Goal: Information Seeking & Learning: Understand process/instructions

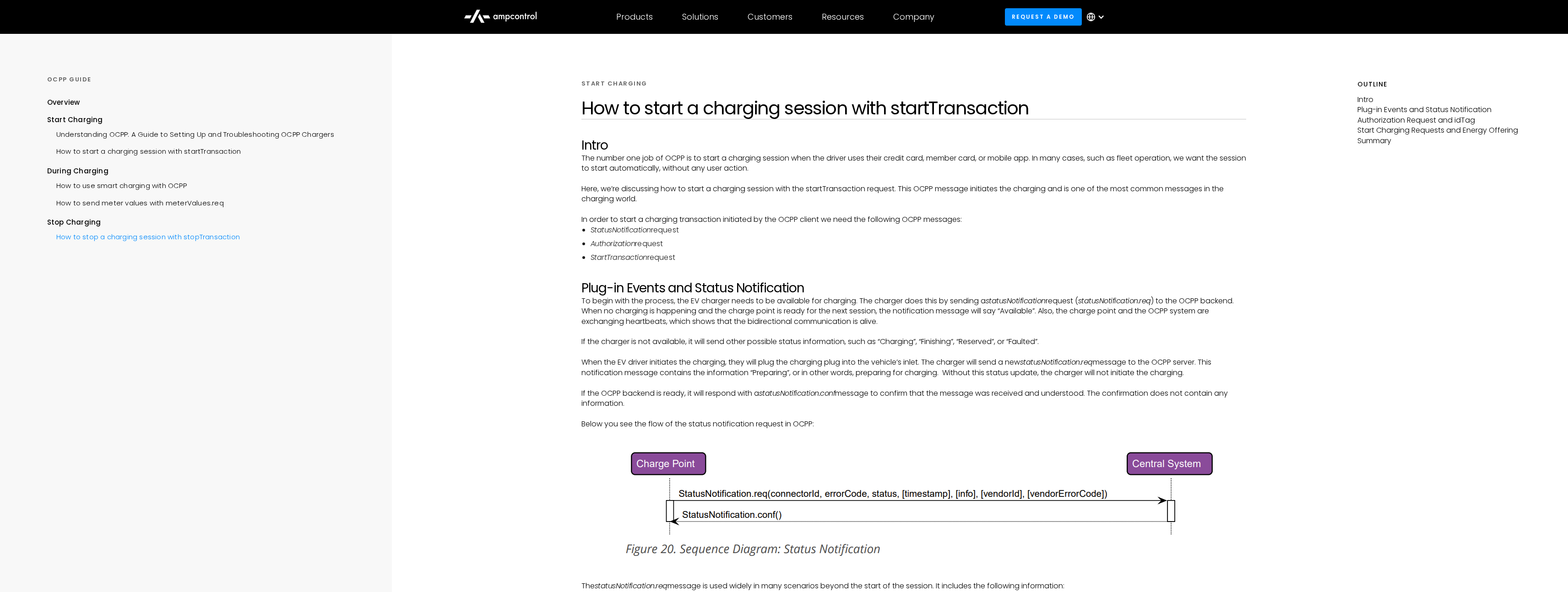
scroll to position [2476, 0]
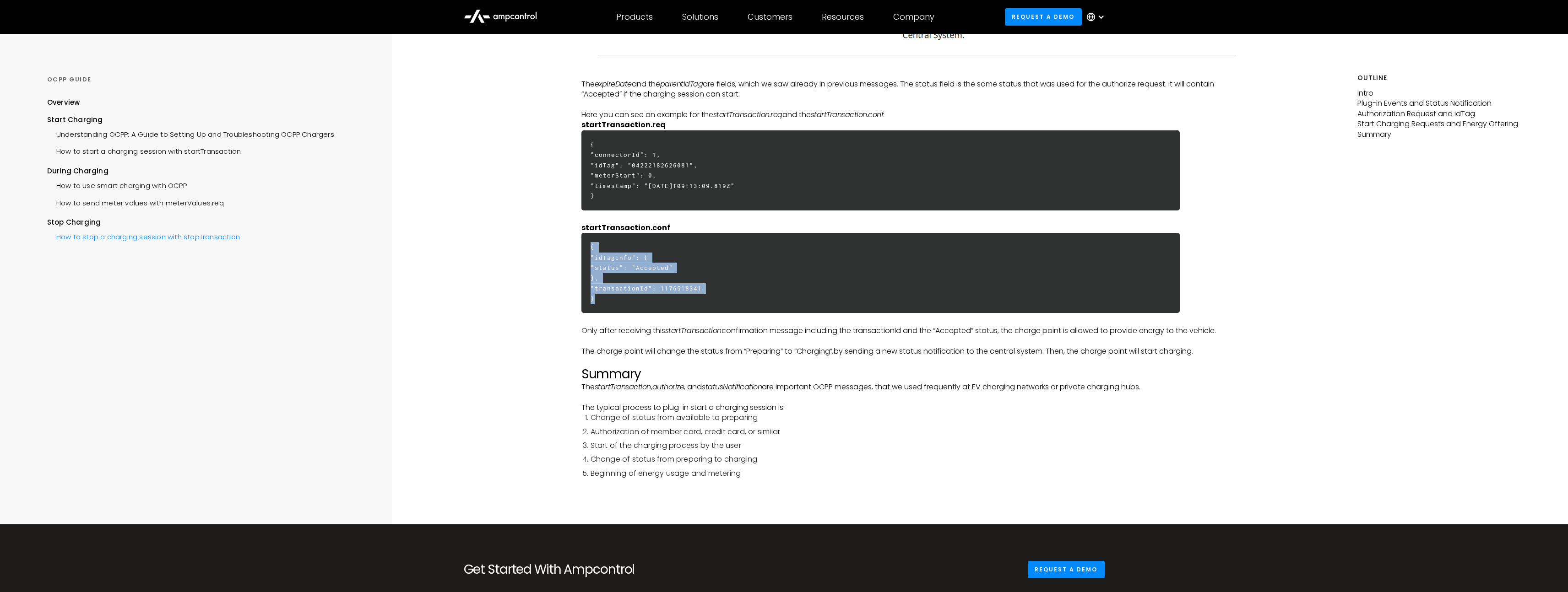
click at [129, 230] on div "How to stop a charging session with stopTransaction" at bounding box center [143, 235] width 192 height 17
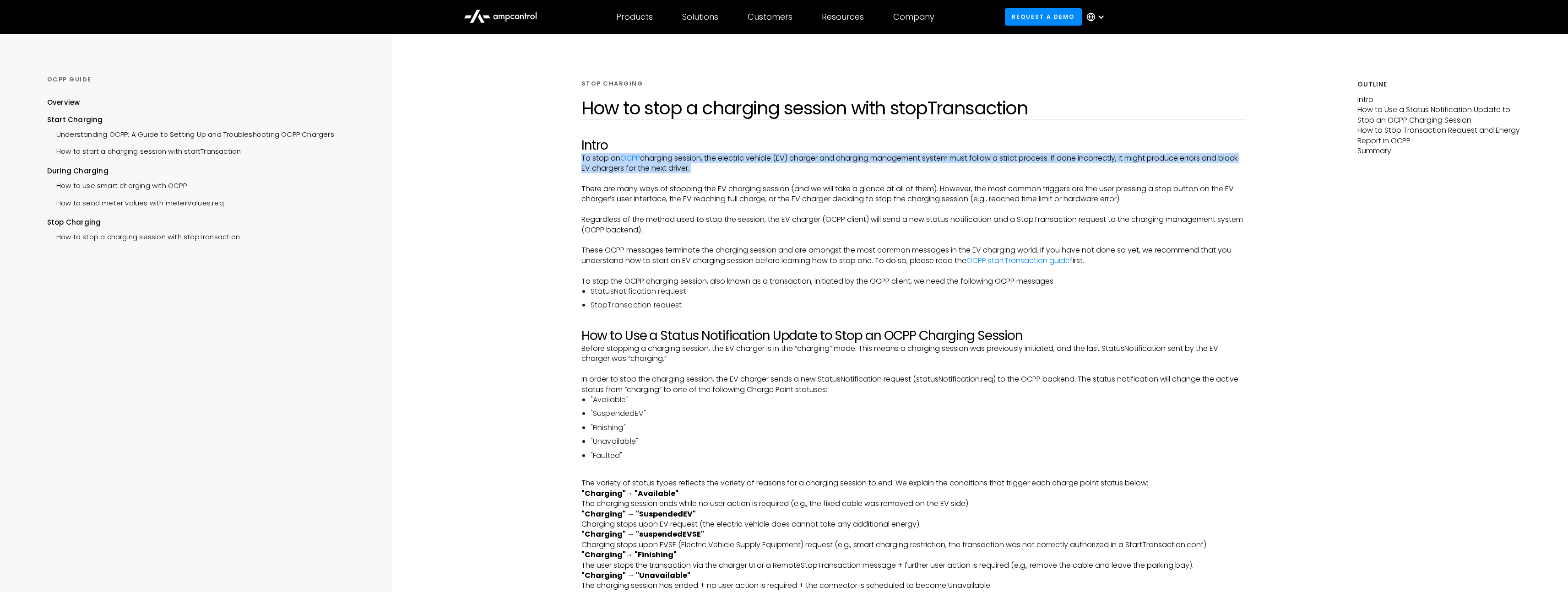
drag, startPoint x: 584, startPoint y: 156, endPoint x: 751, endPoint y: 175, distance: 168.1
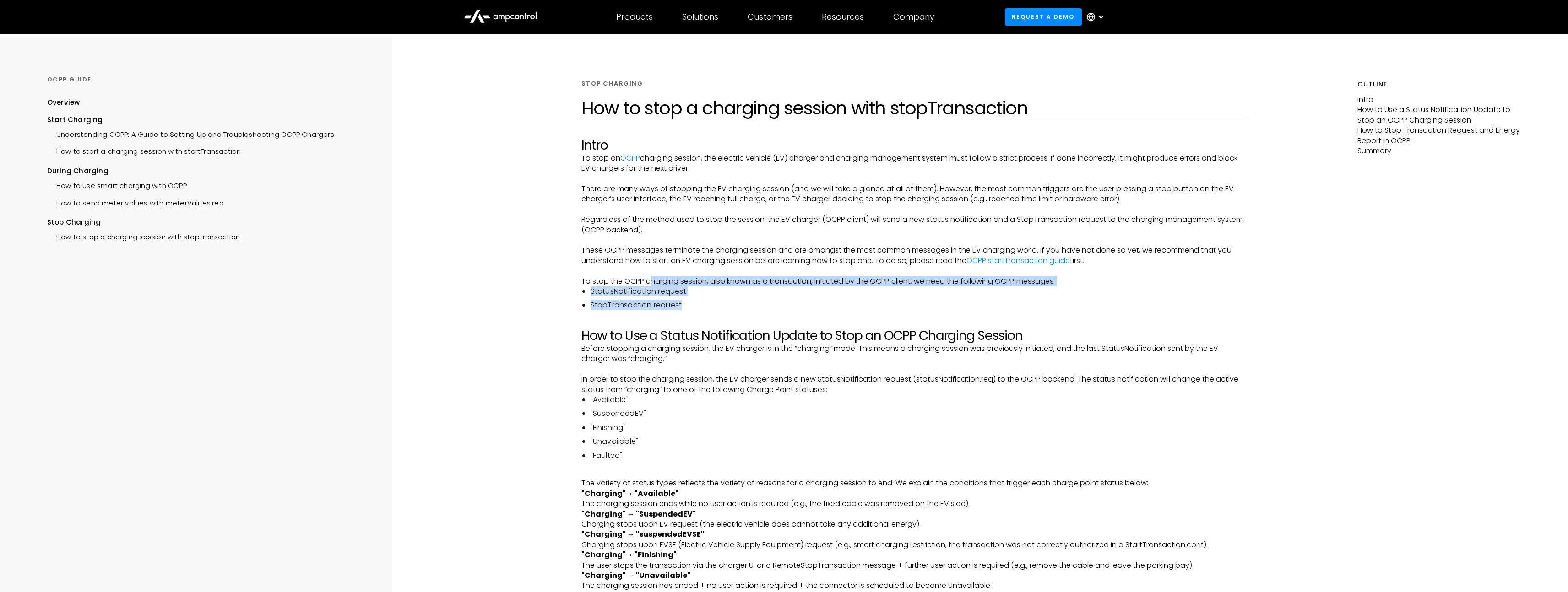
drag, startPoint x: 648, startPoint y: 282, endPoint x: 764, endPoint y: 308, distance: 118.9
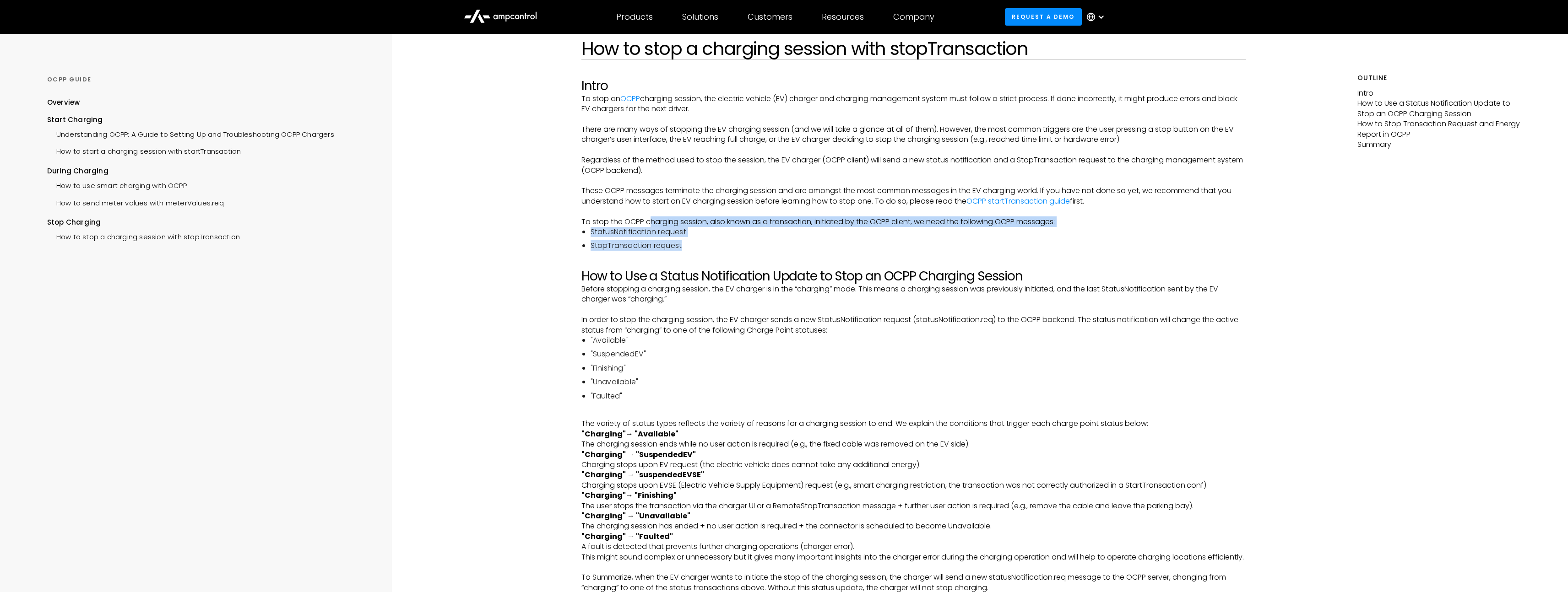
scroll to position [64, 0]
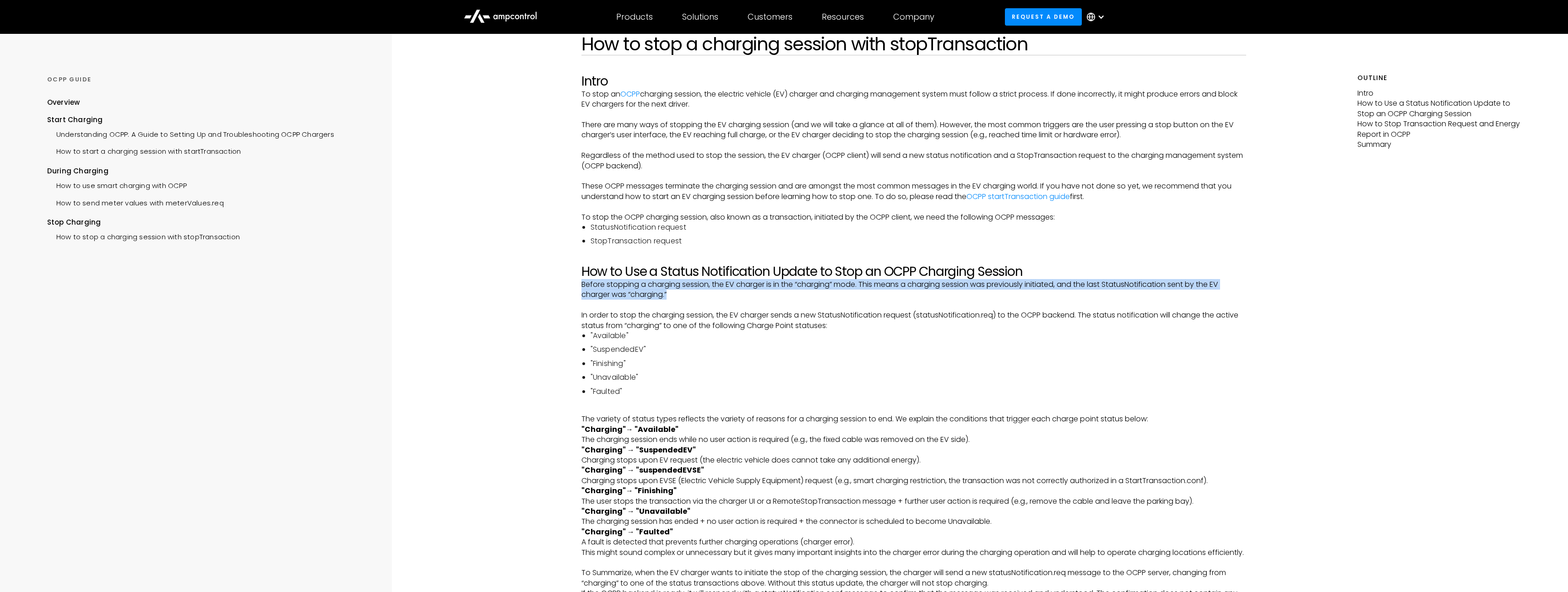
drag, startPoint x: 581, startPoint y: 287, endPoint x: 688, endPoint y: 297, distance: 107.5
click at [688, 297] on p "Before stopping a charging session, the EV charger is in the “charging” mode. T…" at bounding box center [914, 289] width 665 height 20
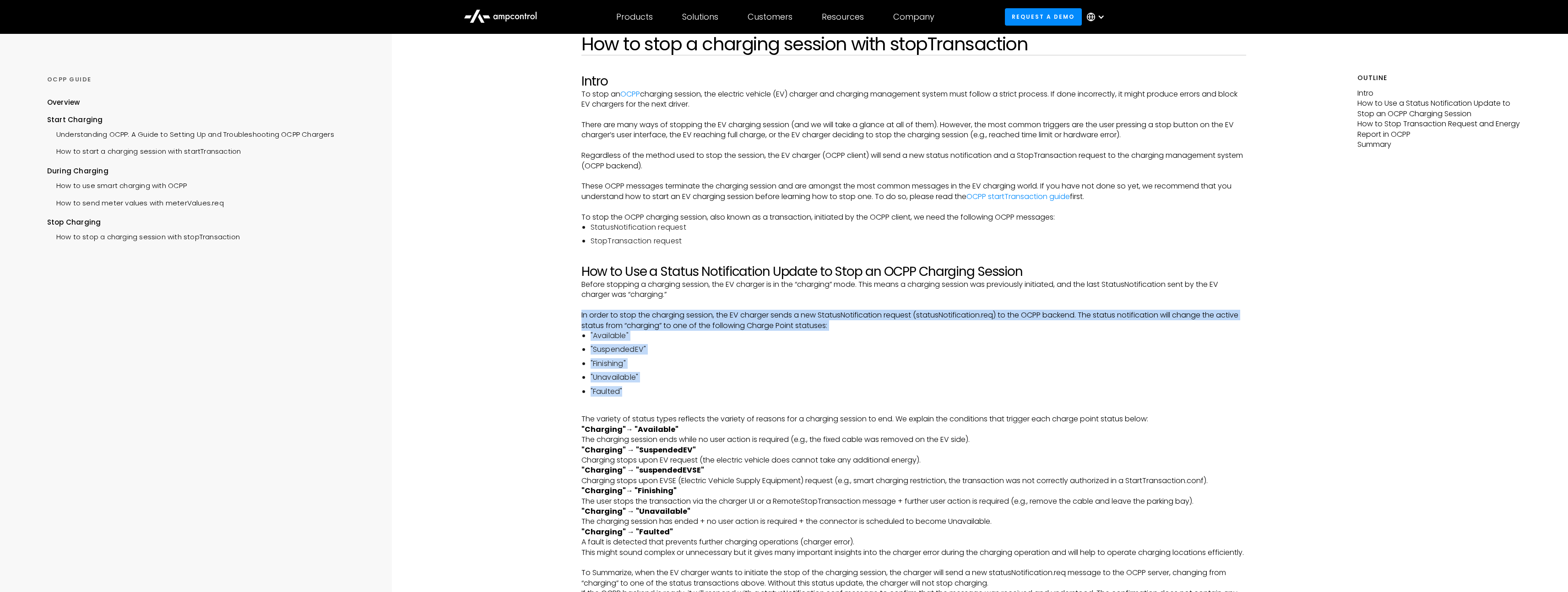
drag, startPoint x: 626, startPoint y: 390, endPoint x: 573, endPoint y: 314, distance: 92.7
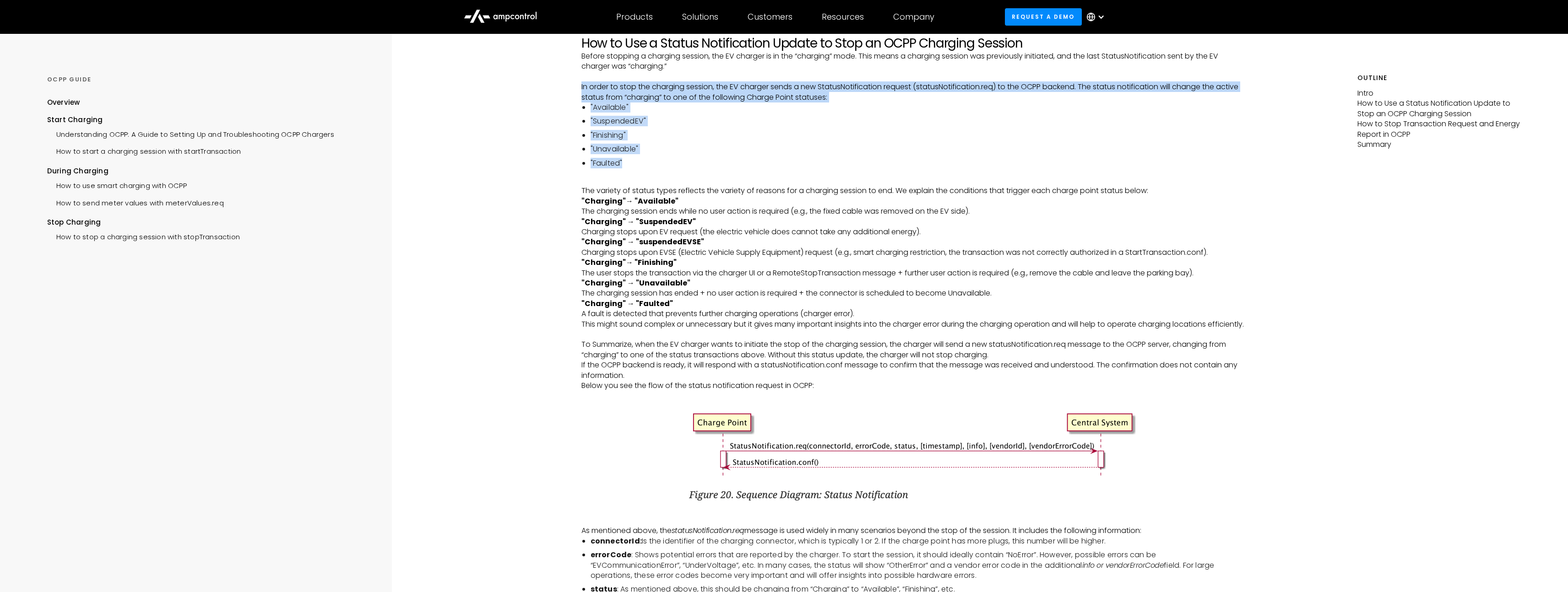
scroll to position [293, 0]
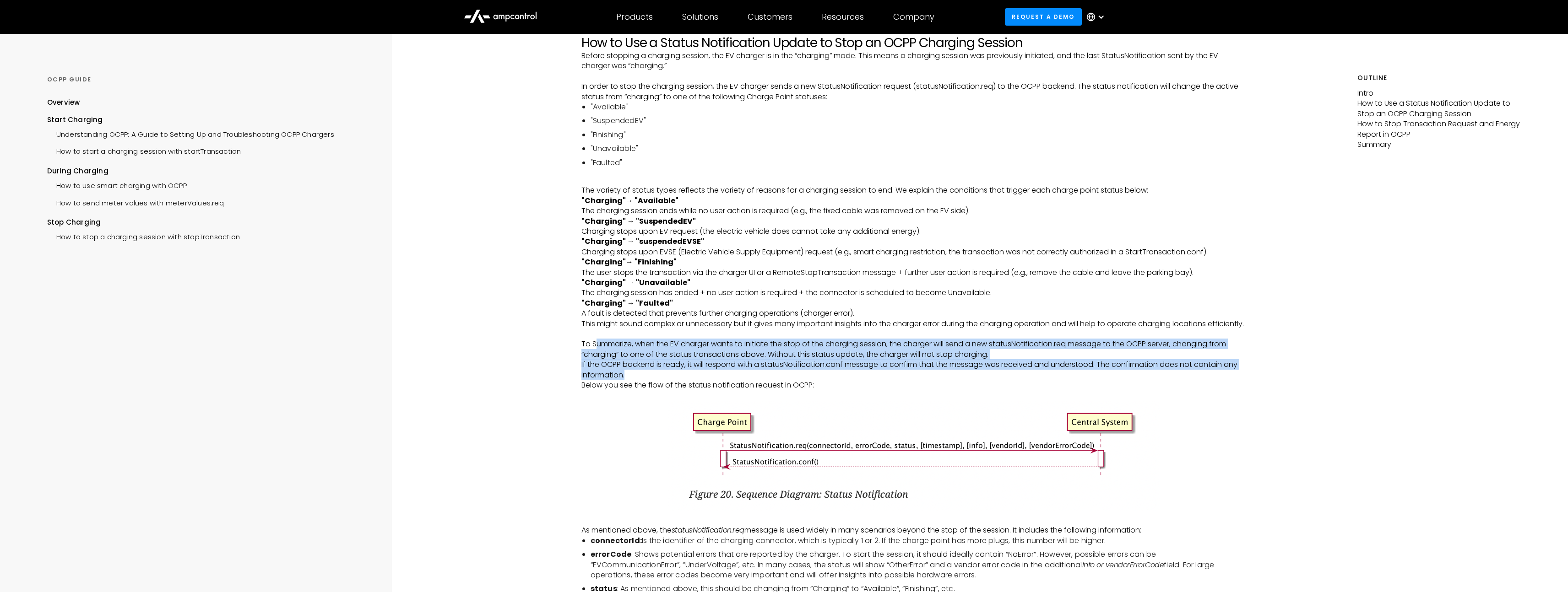
drag, startPoint x: 619, startPoint y: 363, endPoint x: 667, endPoint y: 383, distance: 52.0
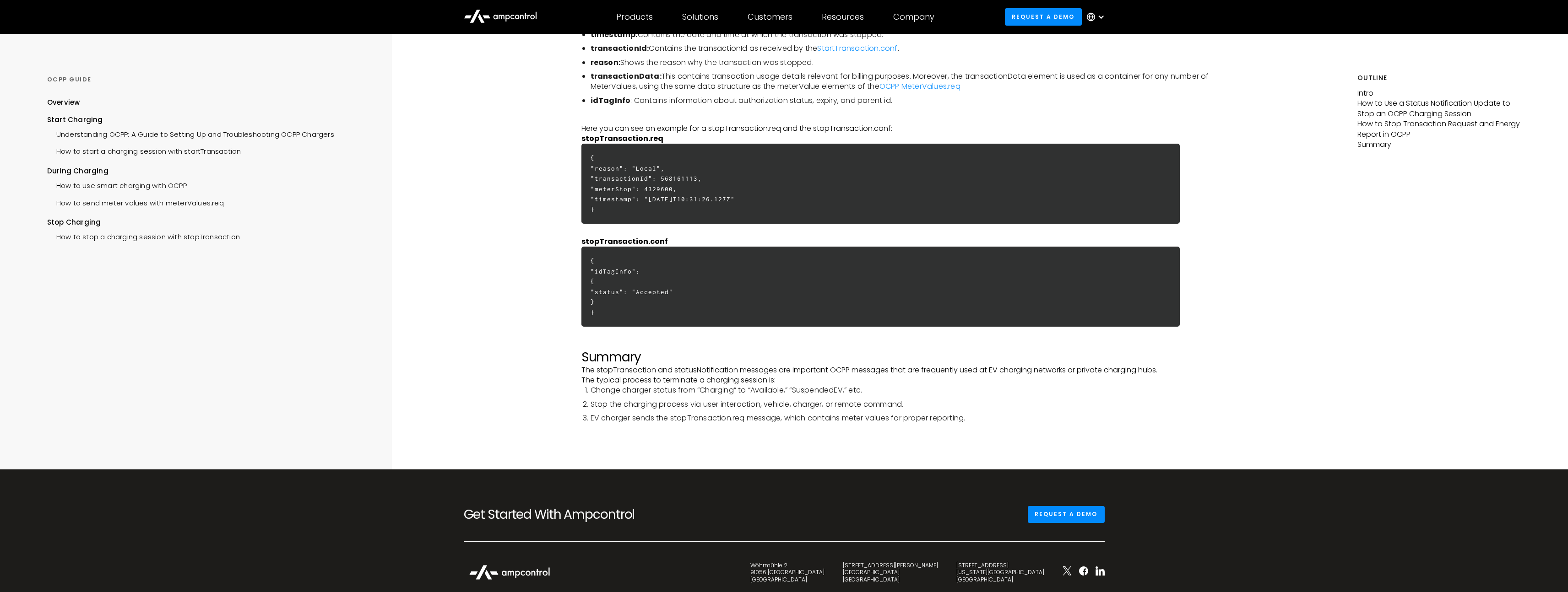
scroll to position [2072, 0]
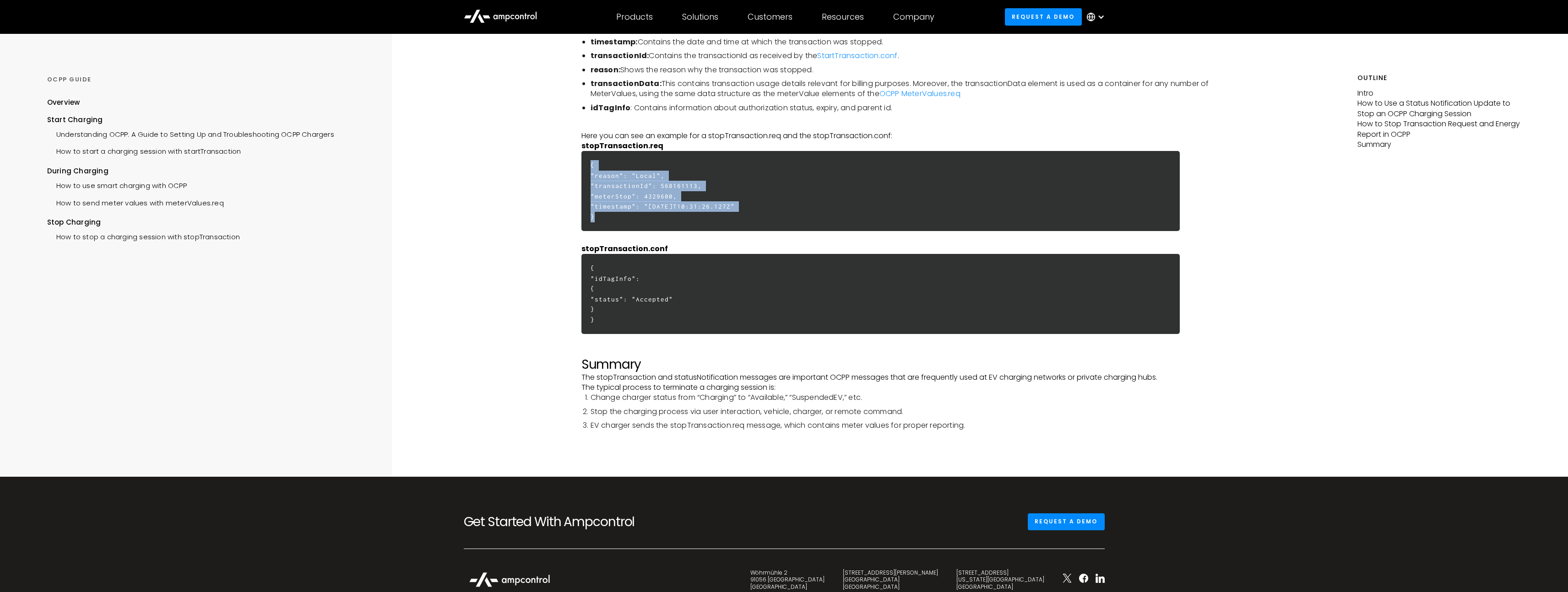
drag, startPoint x: 590, startPoint y: 183, endPoint x: 605, endPoint y: 234, distance: 53.2
click at [605, 231] on h6 "{ "reason": "Local", "transactionId": 568161113, "meterStop": 4329600, "timesta…" at bounding box center [881, 191] width 599 height 80
click at [608, 231] on h6 "{ "reason": "Local", "transactionId": 568161113, "meterStop": 4329600, "timesta…" at bounding box center [881, 191] width 599 height 80
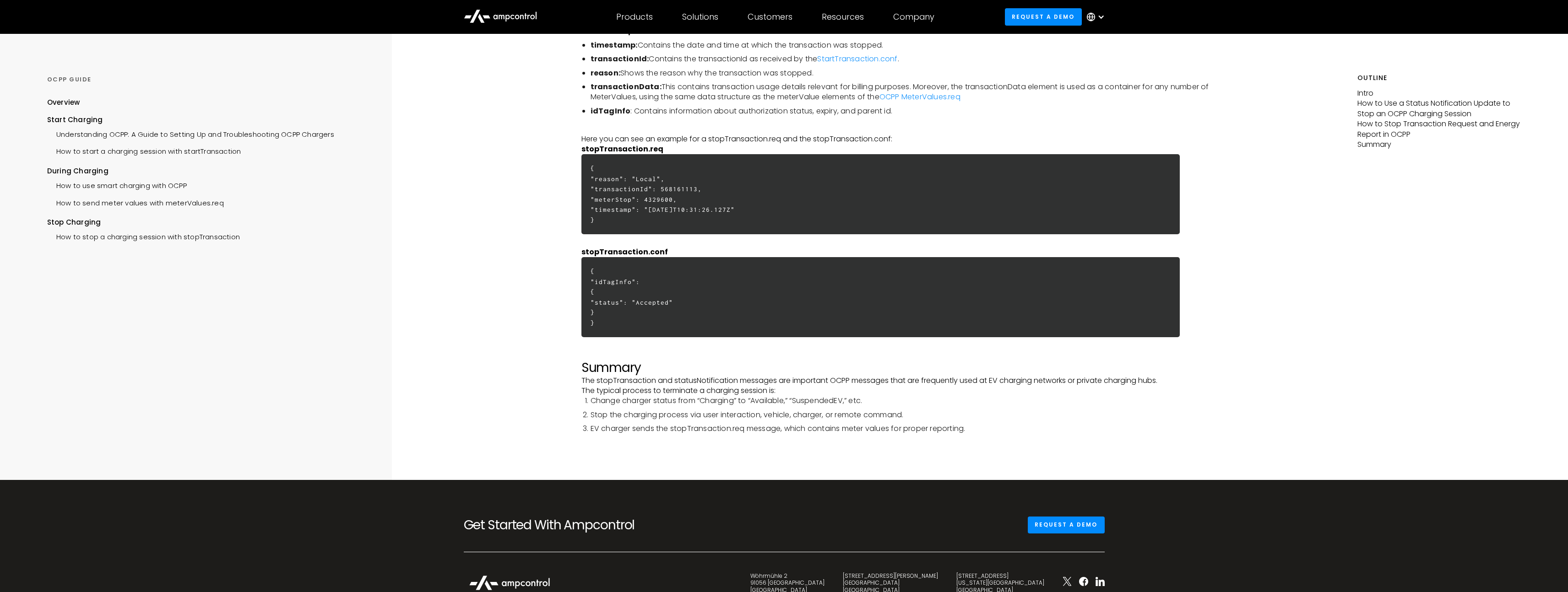
scroll to position [2068, 0]
drag, startPoint x: 621, startPoint y: 305, endPoint x: 636, endPoint y: 325, distance: 25.0
click at [636, 325] on h6 "{ "idTagInfo": { "status": "Accepted" } }" at bounding box center [881, 297] width 599 height 80
drag, startPoint x: 629, startPoint y: 316, endPoint x: 619, endPoint y: 302, distance: 17.2
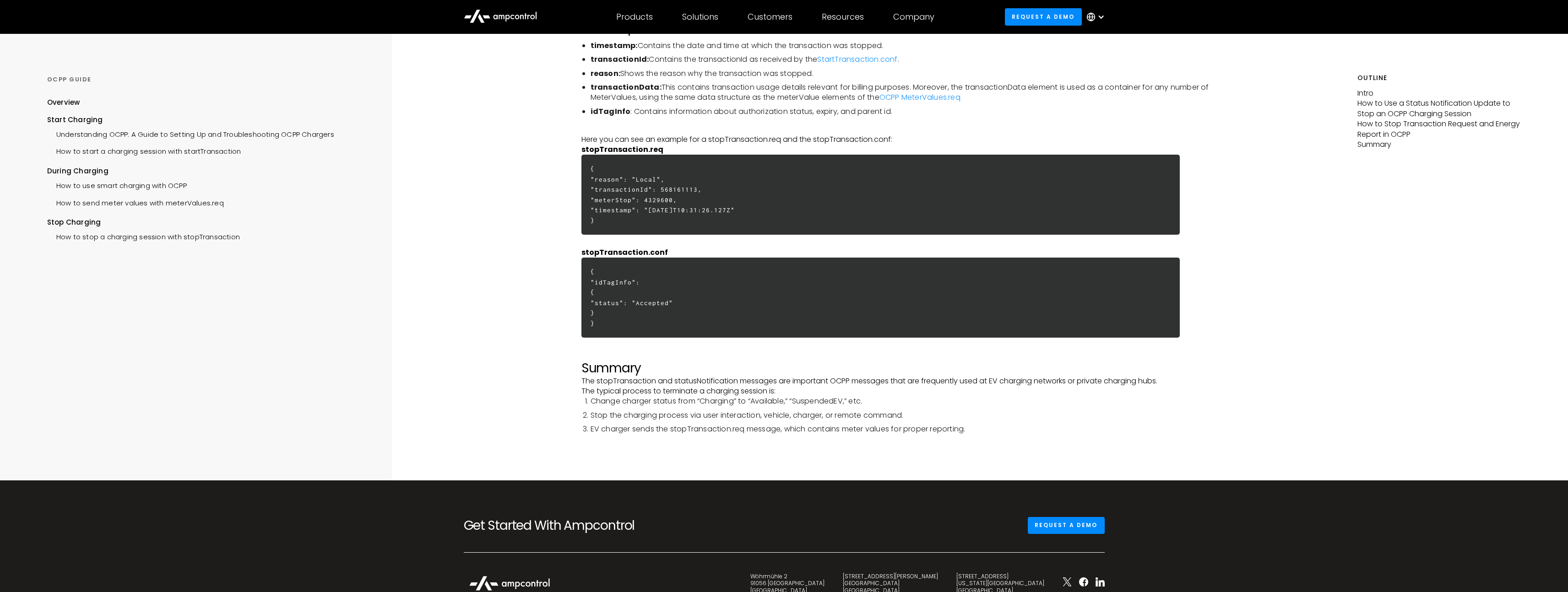
click at [619, 302] on h6 "{ "idTagInfo": { "status": "Accepted" } }" at bounding box center [881, 297] width 599 height 80
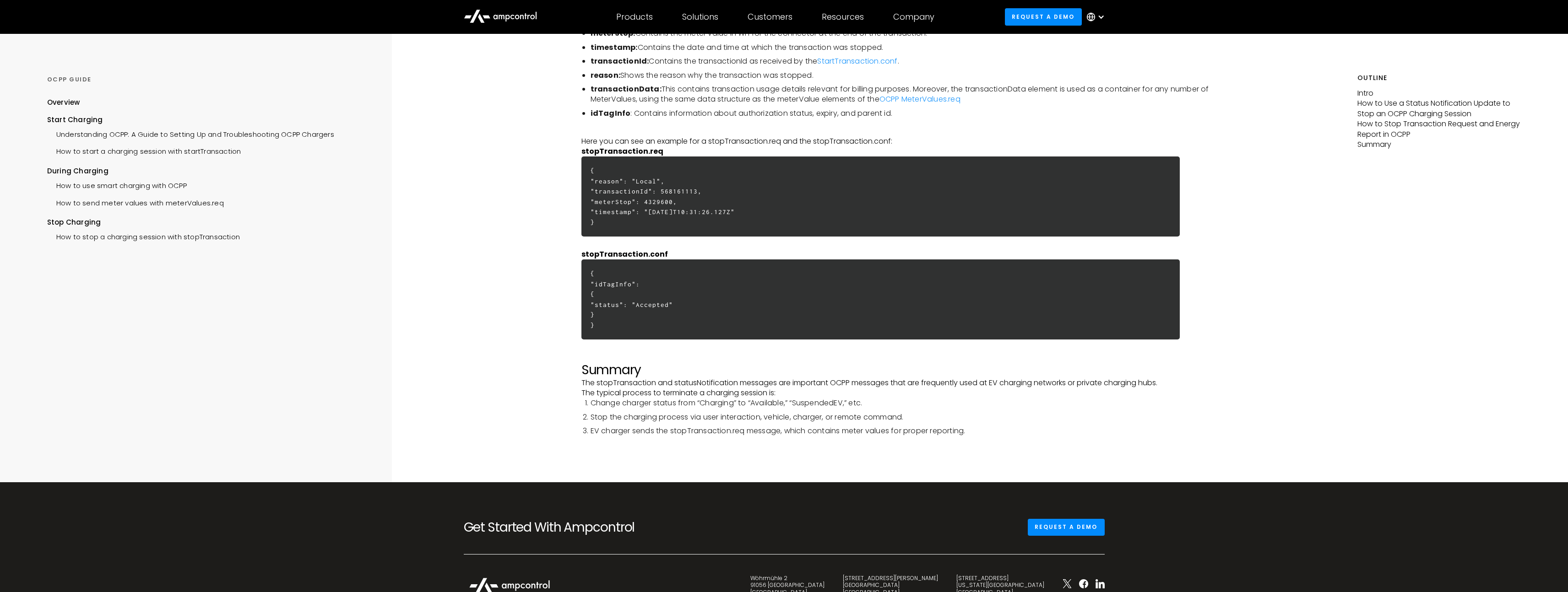
scroll to position [2065, 0]
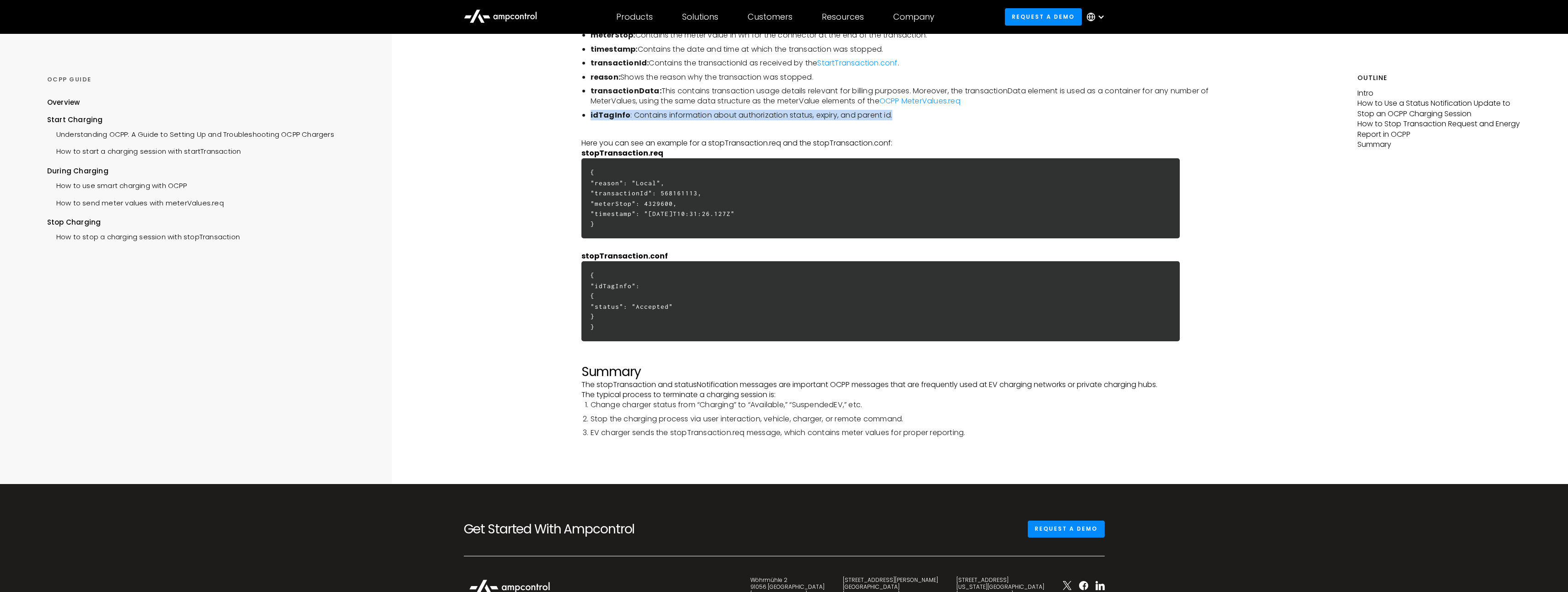
drag, startPoint x: 891, startPoint y: 125, endPoint x: 576, endPoint y: 120, distance: 315.0
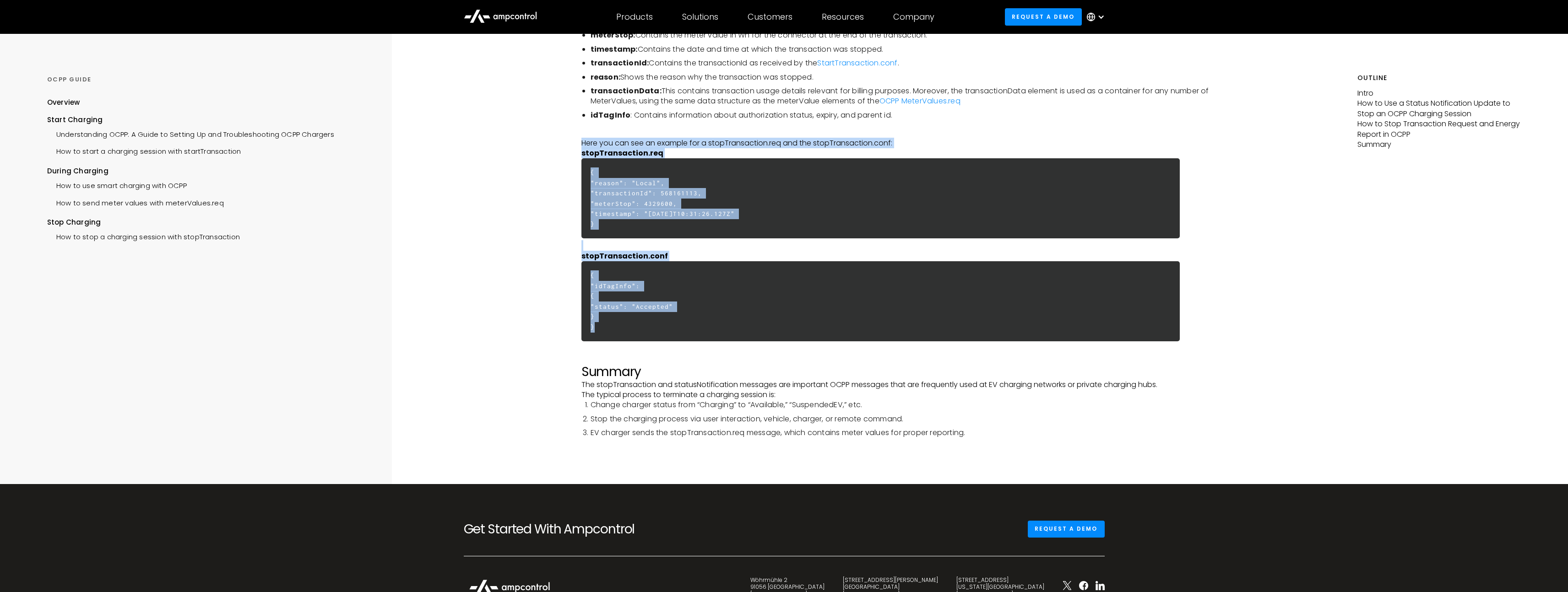
drag, startPoint x: 579, startPoint y: 152, endPoint x: 605, endPoint y: 335, distance: 184.8
copy div "Here you can see an example for a stopTransaction.req and the stopTransaction.c…"
